Goal: Leave review/rating: Leave review/rating

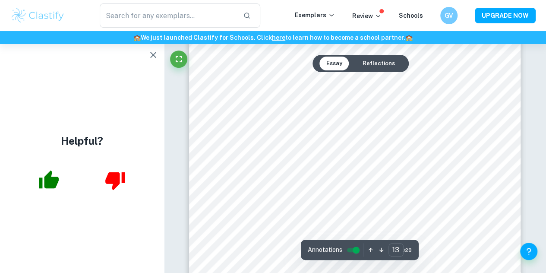
scroll to position [5380, 0]
click at [153, 55] on icon "button" at bounding box center [153, 55] width 6 height 6
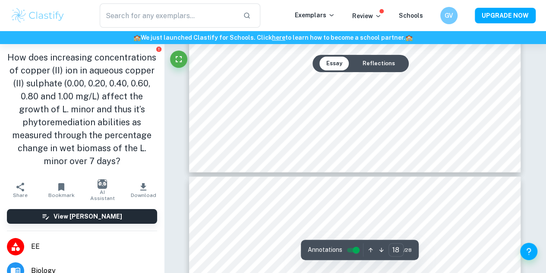
type input "19"
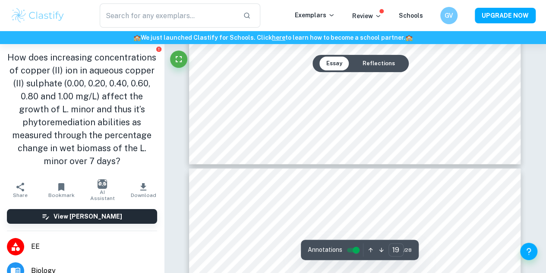
scroll to position [8346, 0]
